Goal: Check status: Check status

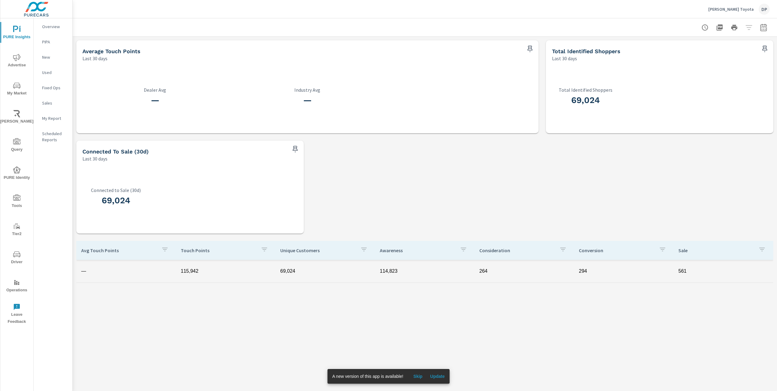
click at [439, 375] on span "Update" at bounding box center [437, 375] width 15 height 5
click at [479, 148] on div "Average Touch Points Last 30 days — Dealer Avg — Industry Avg Total Identified …" at bounding box center [425, 337] width 705 height 601
